Goal: Task Accomplishment & Management: Manage account settings

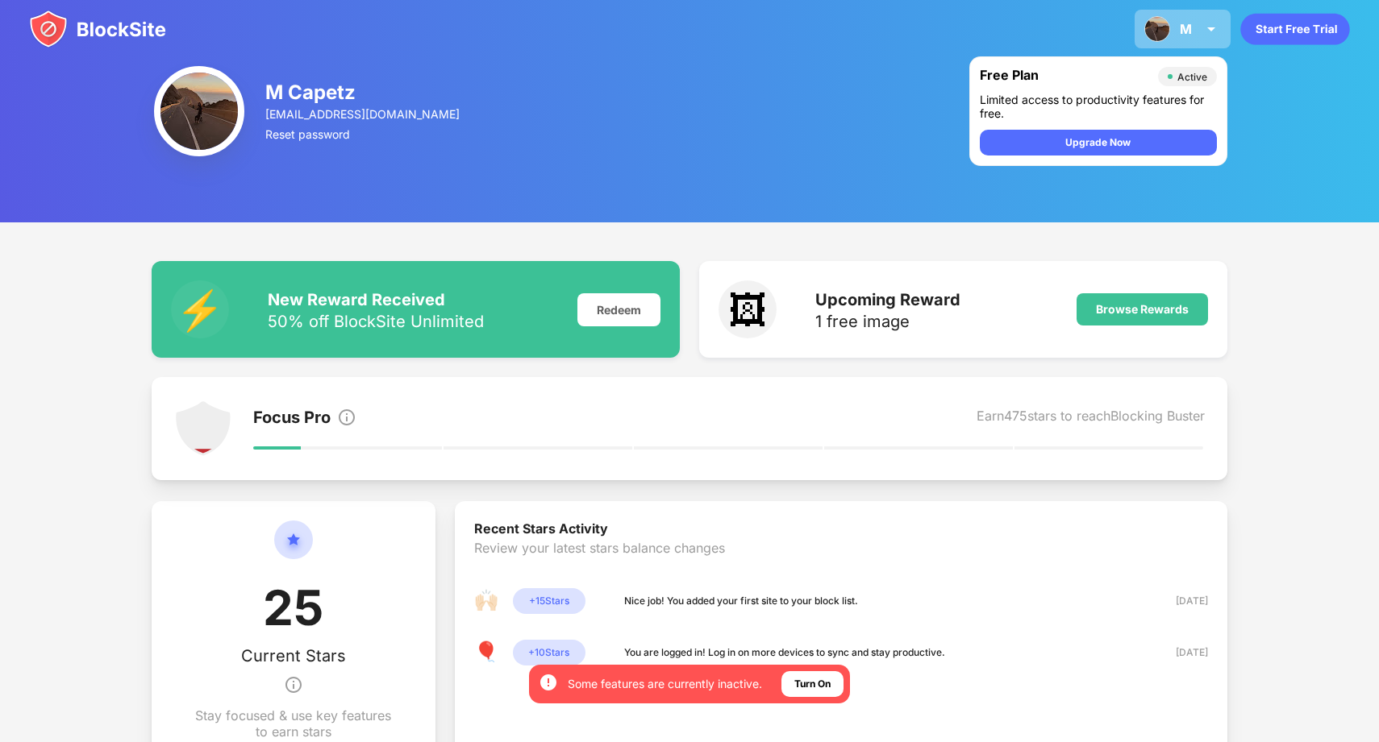
click at [1183, 19] on div "M M Capetz View Account Insights Premium Rewards Settings Support Log Out" at bounding box center [1182, 29] width 96 height 39
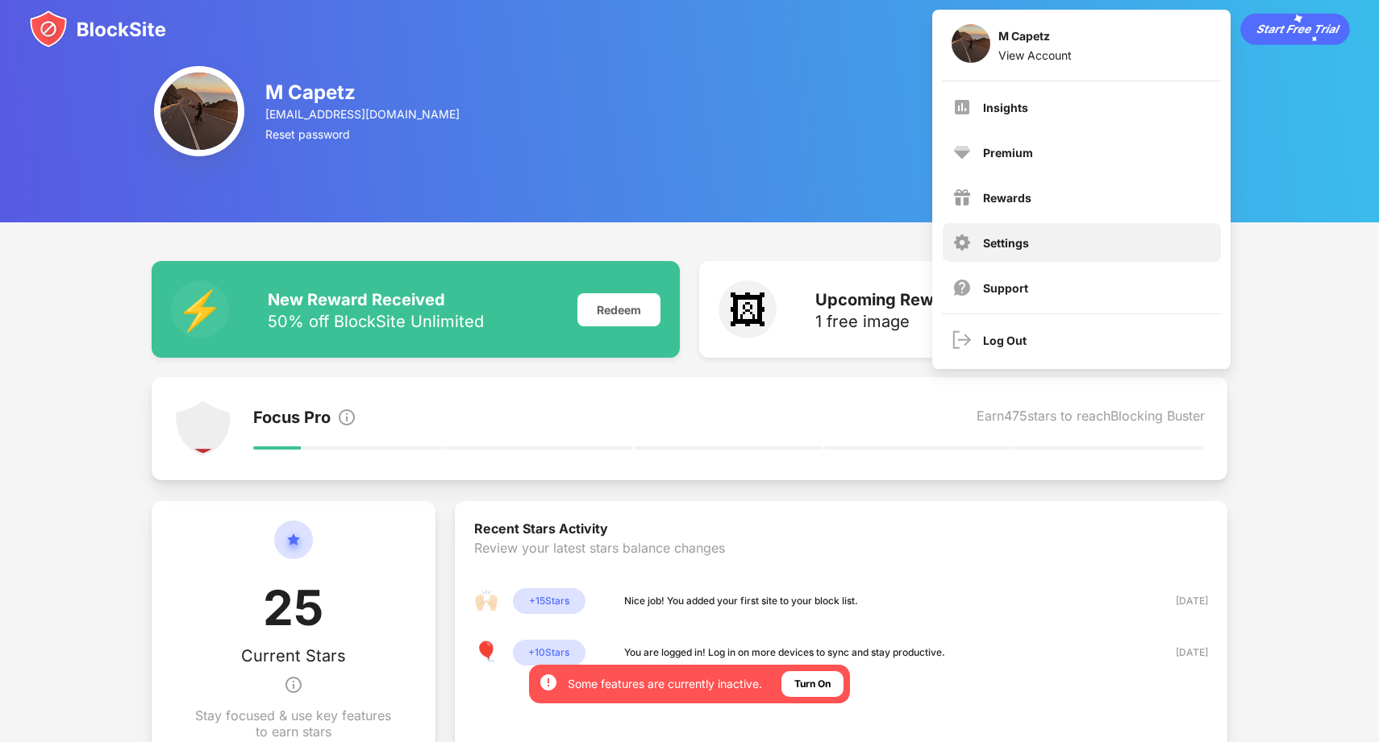
click at [1120, 242] on div "Settings" at bounding box center [1081, 242] width 278 height 39
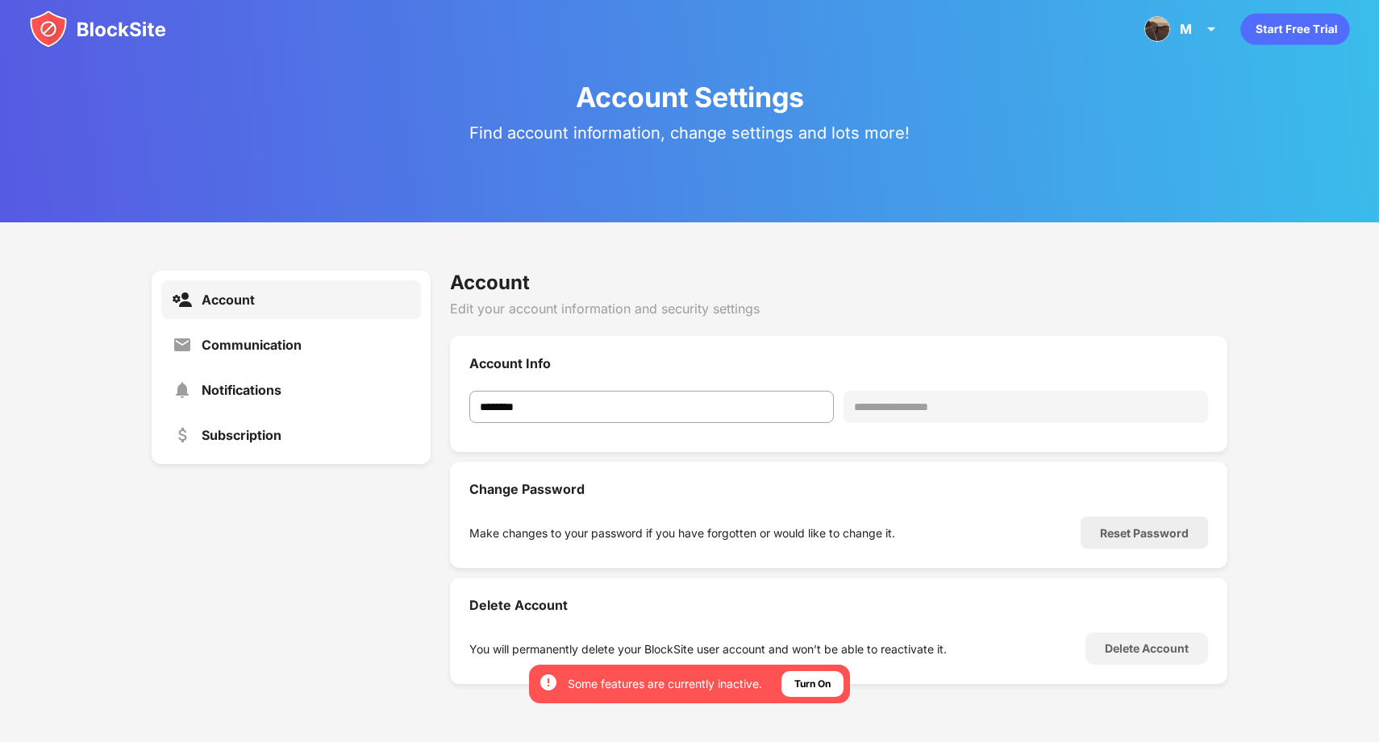
click at [98, 27] on img at bounding box center [97, 29] width 137 height 39
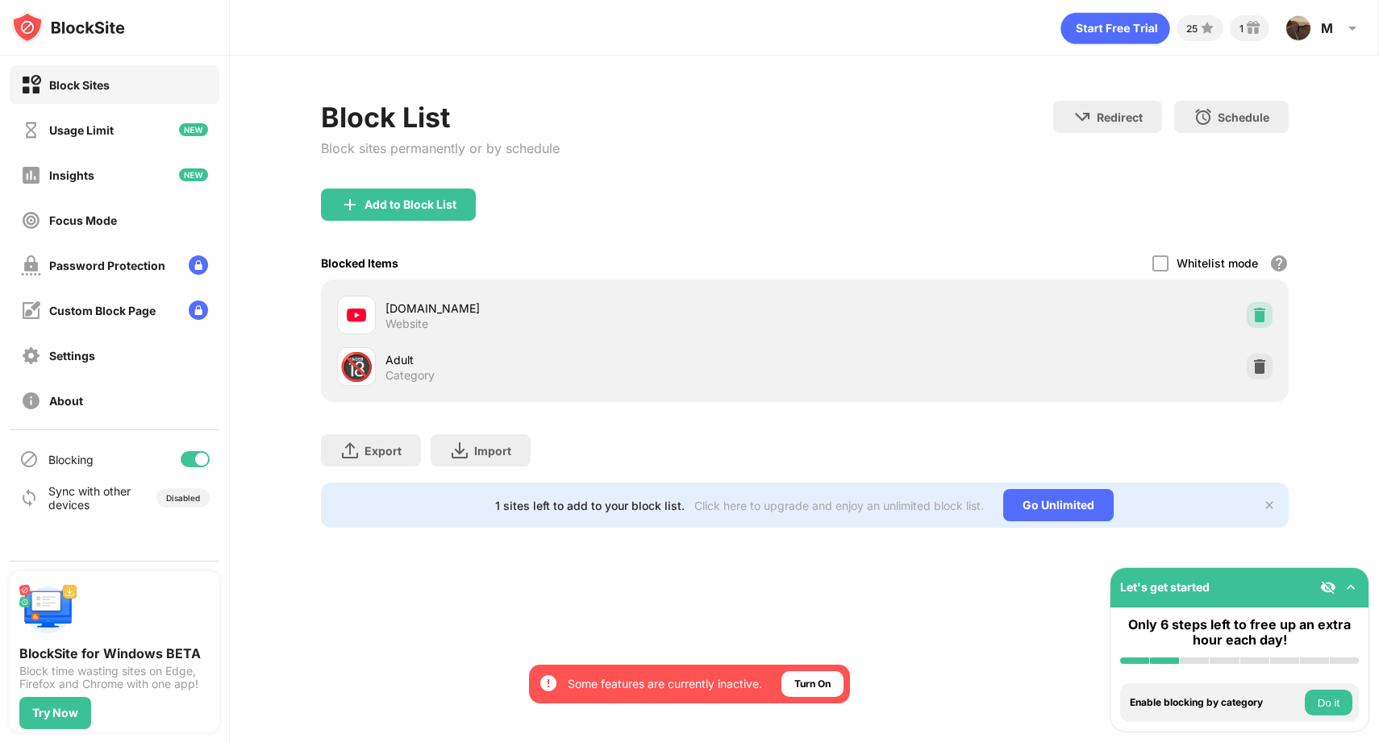
click at [1254, 311] on img at bounding box center [1259, 315] width 16 height 16
